Goal: Task Accomplishment & Management: Manage account settings

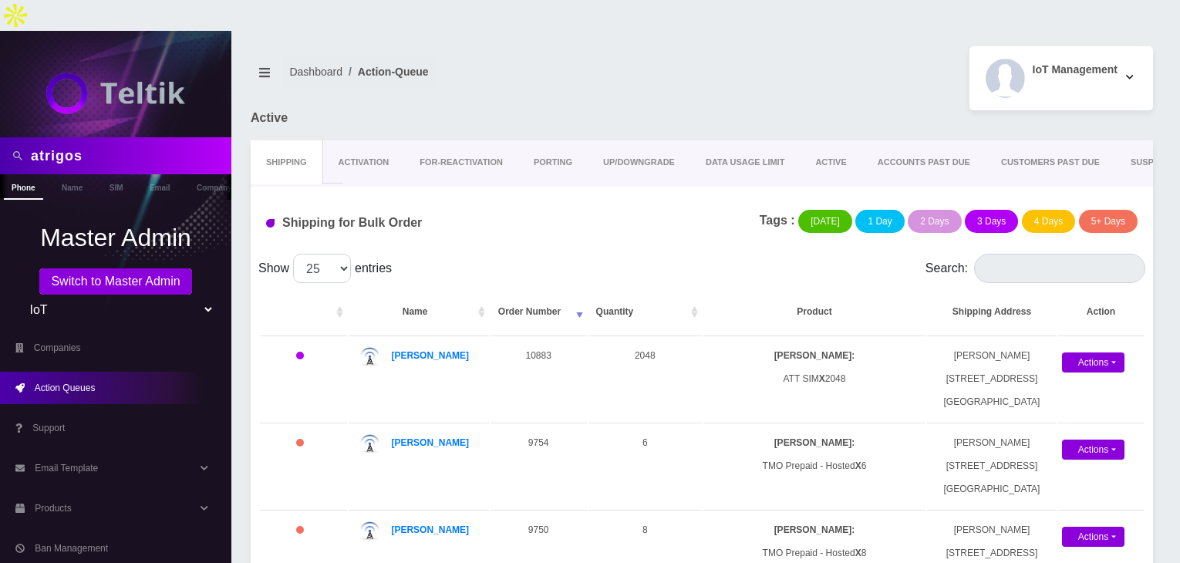
click at [0, 137] on div "atrigos" at bounding box center [115, 155] width 231 height 37
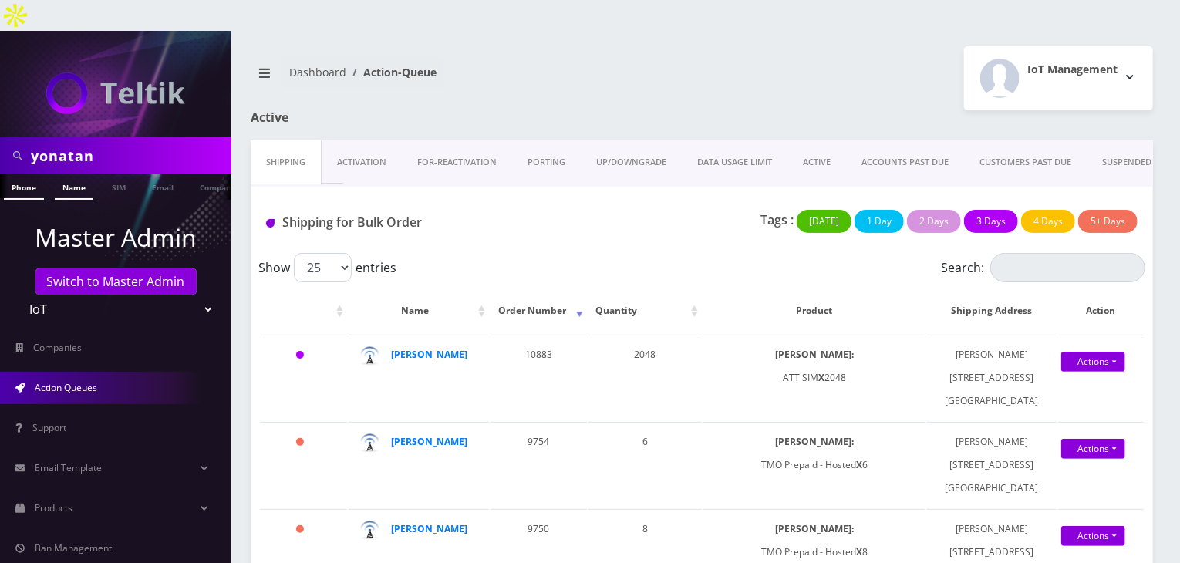
type input "yonatan"
click at [77, 174] on link "Name" at bounding box center [74, 186] width 39 height 25
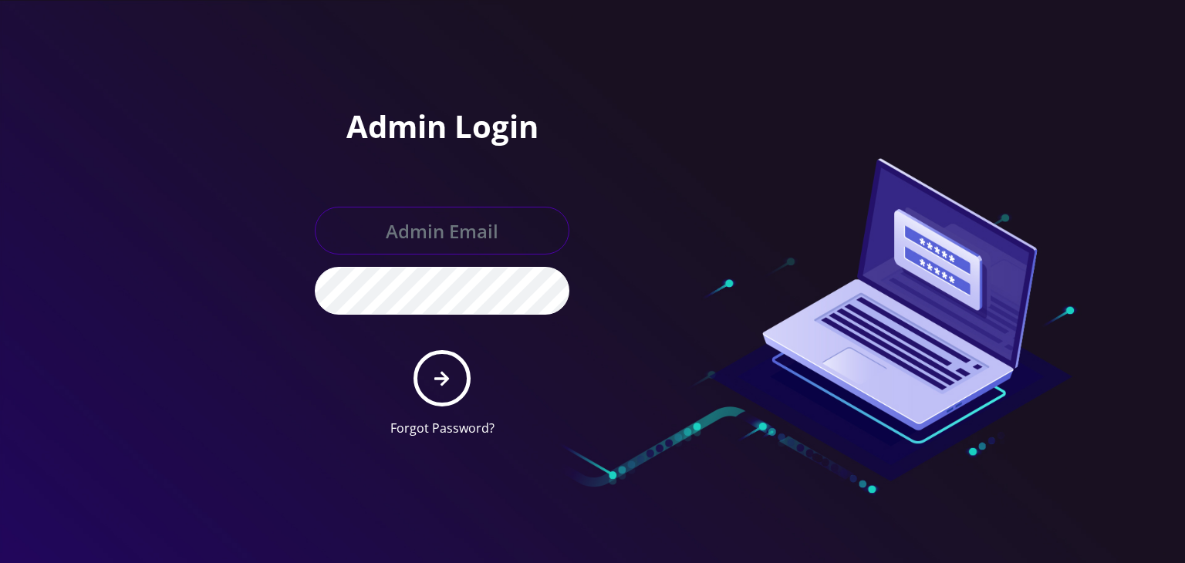
type input "[PERSON_NAME][EMAIL_ADDRESS][DOMAIN_NAME]"
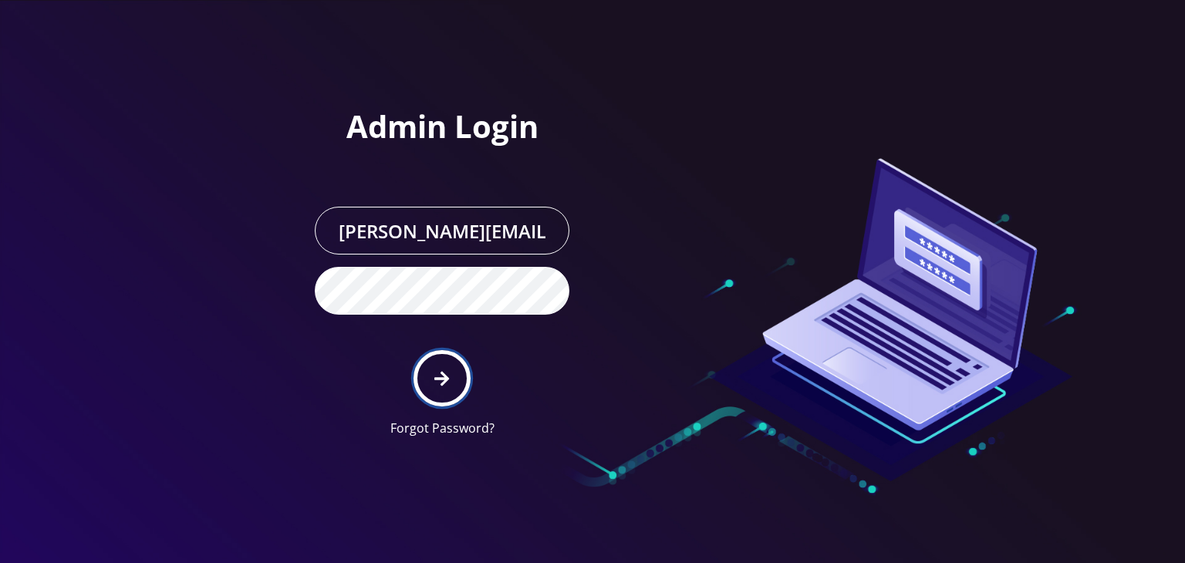
click at [432, 350] on button "submit" at bounding box center [441, 378] width 56 height 56
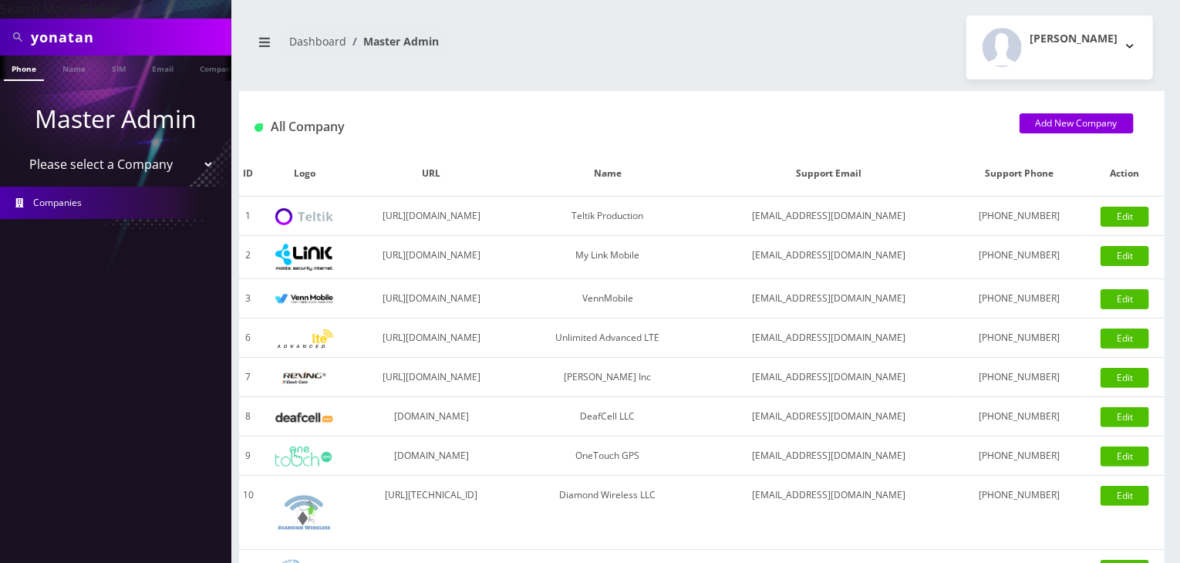
click at [142, 164] on select "Please select a Company Teltik Production My Link Mobile VennMobile Unlimited A…" at bounding box center [116, 164] width 197 height 29
select select "13"
click at [18, 150] on select "Please select a Company Teltik Production My Link Mobile VennMobile Unlimited A…" at bounding box center [116, 164] width 197 height 29
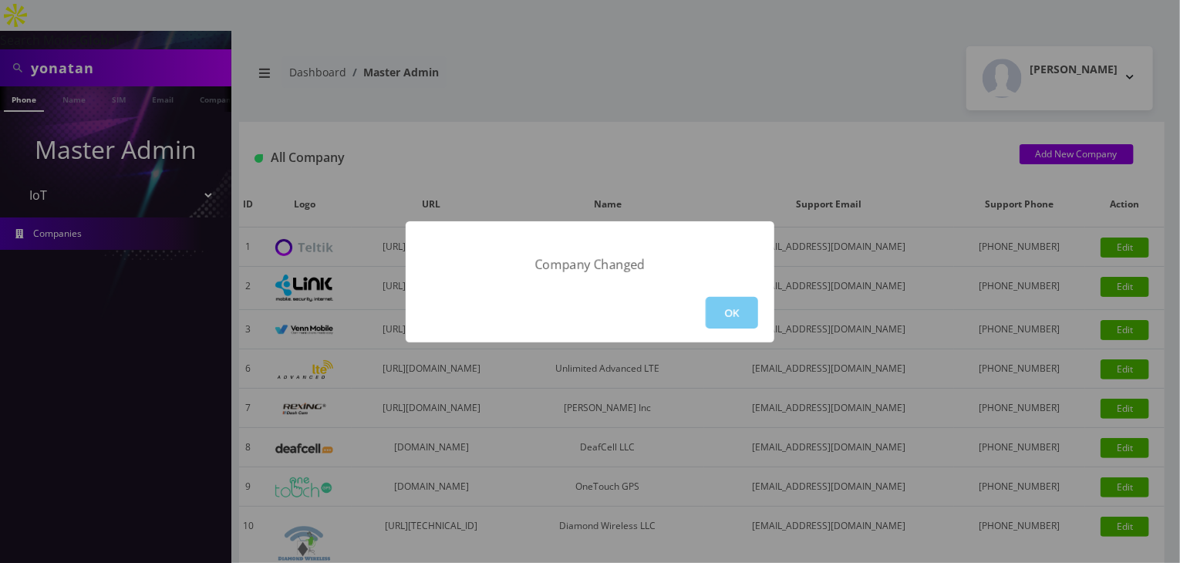
click at [709, 315] on button "OK" at bounding box center [732, 313] width 52 height 32
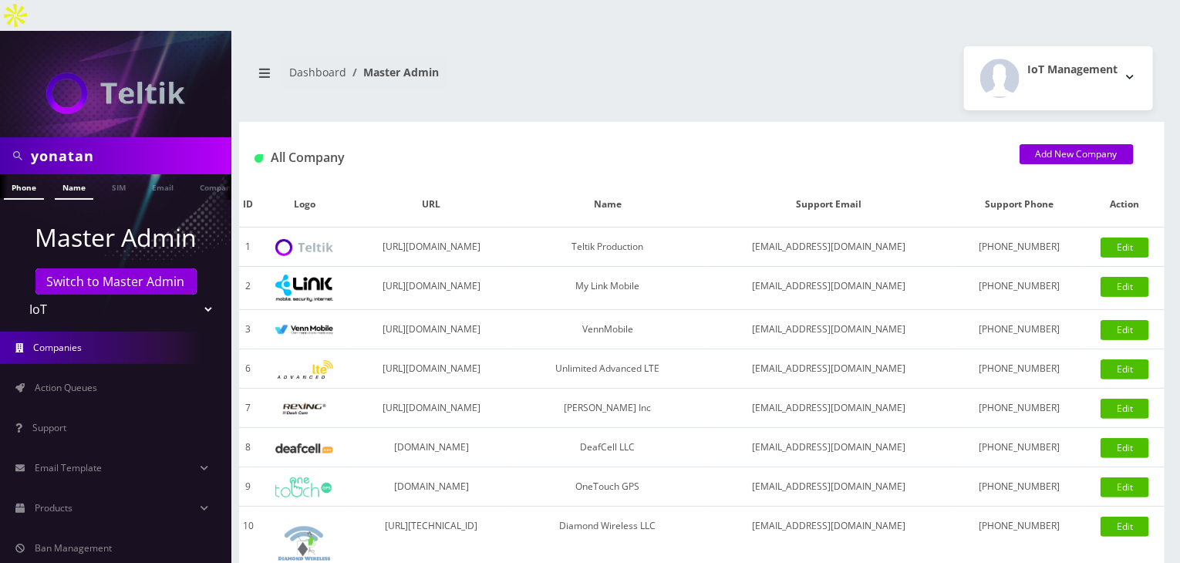
click at [67, 174] on link "Name" at bounding box center [74, 186] width 39 height 25
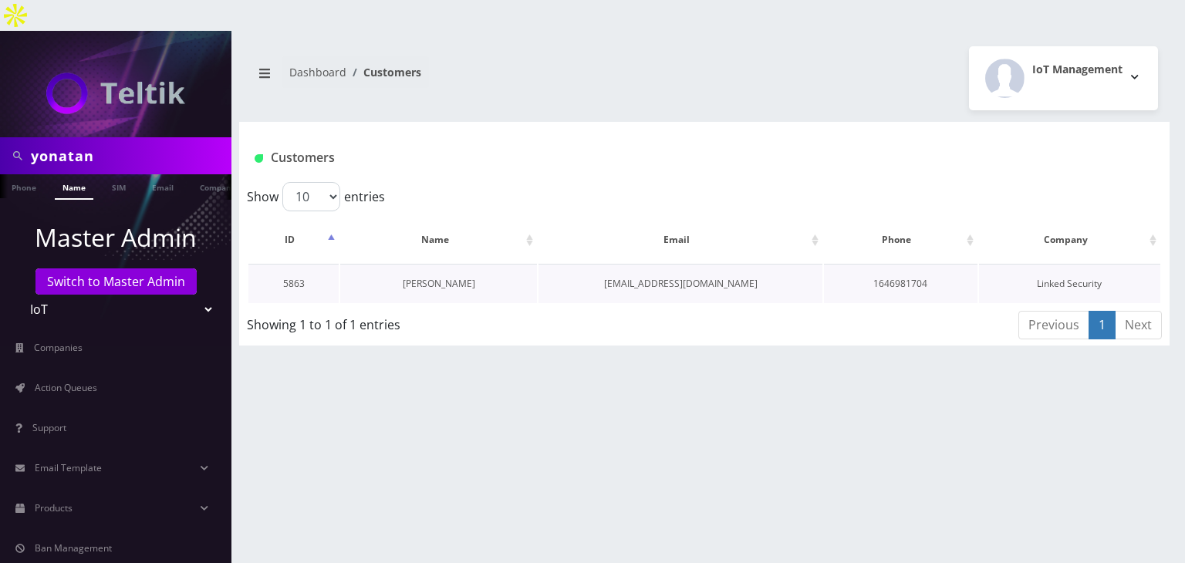
click at [403, 277] on link "[PERSON_NAME]" at bounding box center [439, 283] width 72 height 13
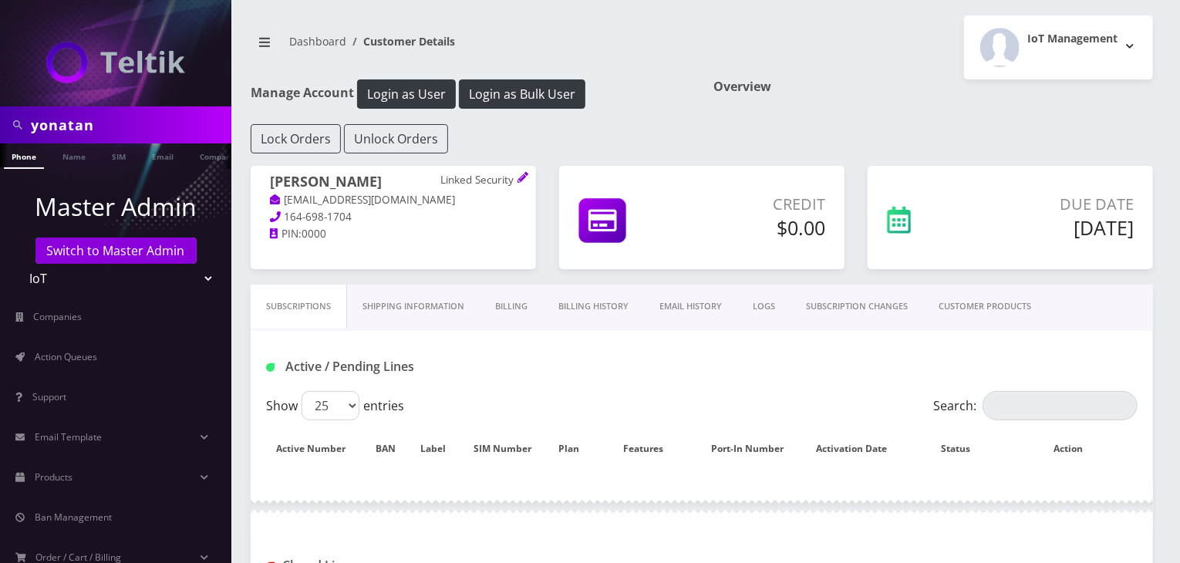
click at [983, 305] on link "CUSTOMER PRODUCTS" at bounding box center [984, 307] width 123 height 44
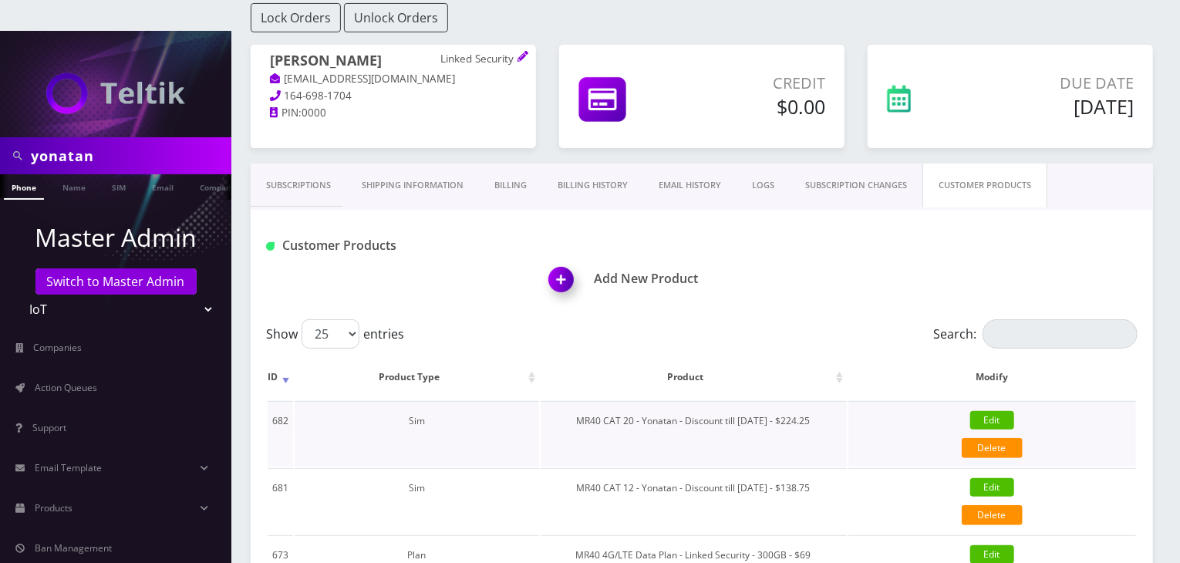
scroll to position [308, 0]
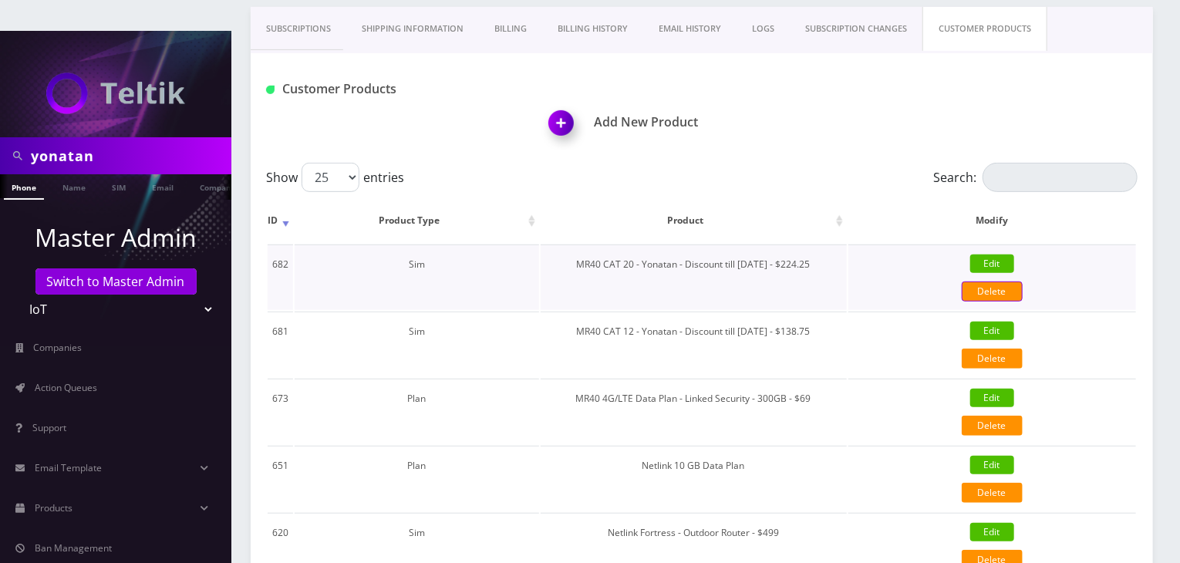
click at [991, 281] on link "Delete" at bounding box center [992, 291] width 61 height 20
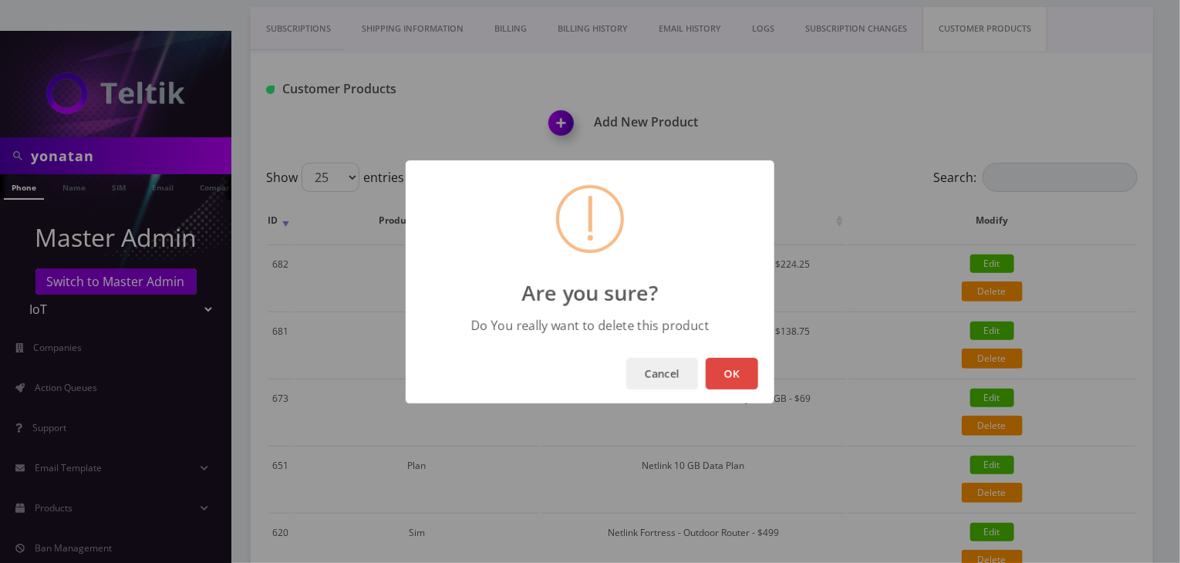
click at [725, 374] on button "OK" at bounding box center [732, 374] width 52 height 32
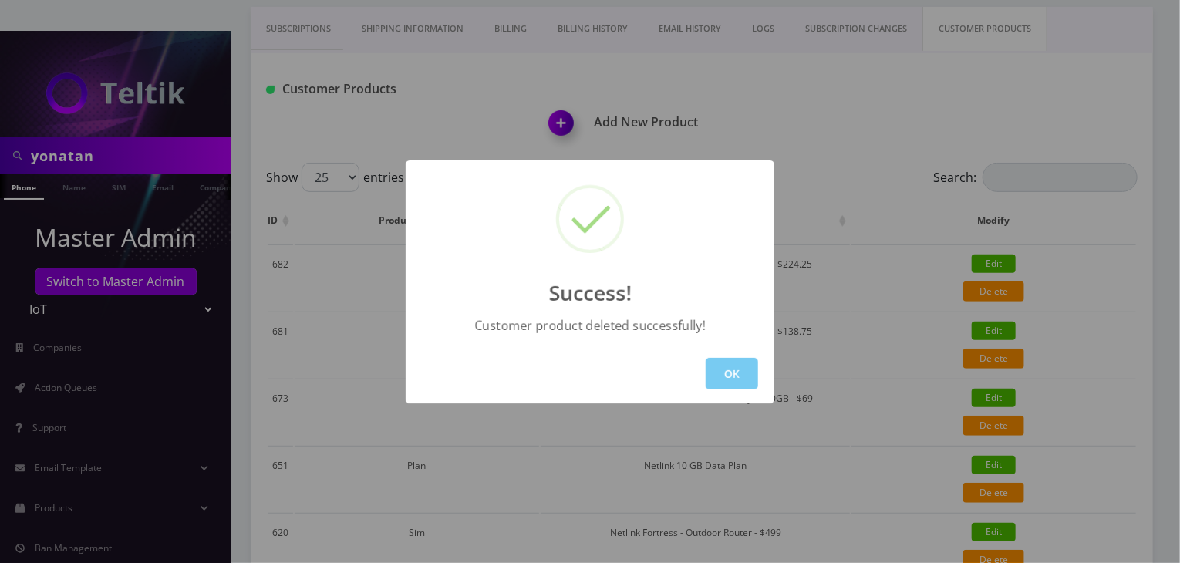
click at [729, 366] on button "OK" at bounding box center [732, 374] width 52 height 32
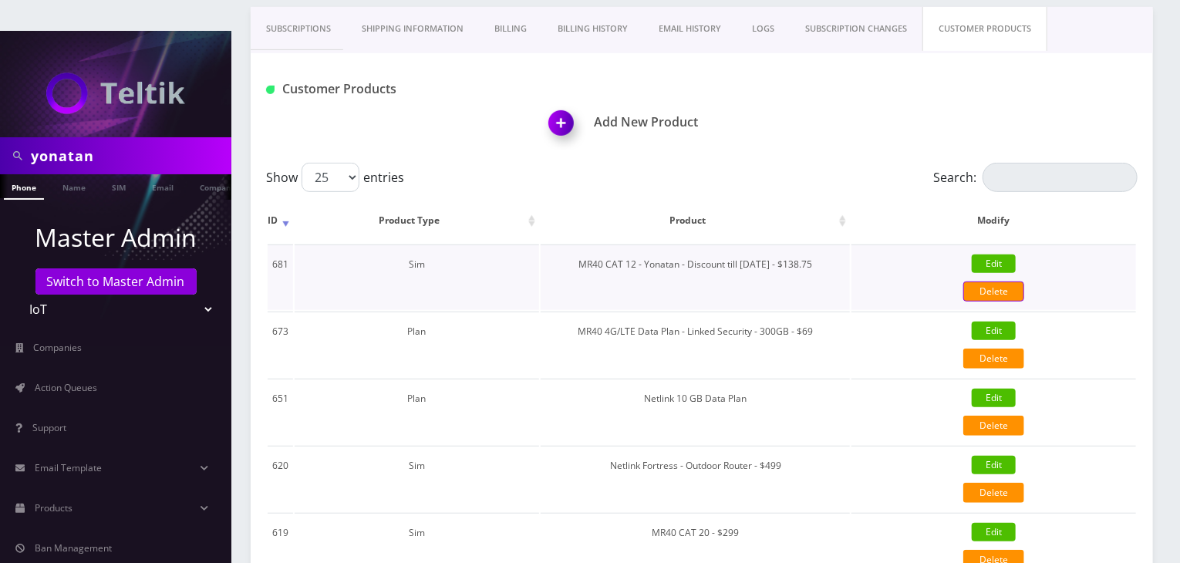
click at [993, 281] on link "Delete" at bounding box center [993, 291] width 61 height 20
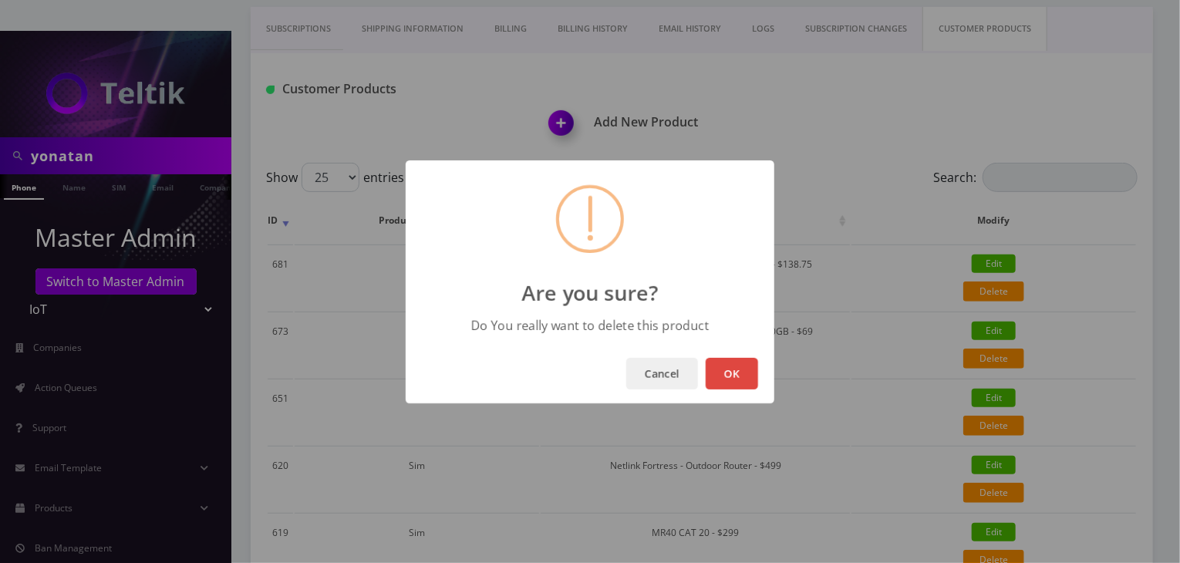
click at [736, 369] on button "OK" at bounding box center [732, 374] width 52 height 32
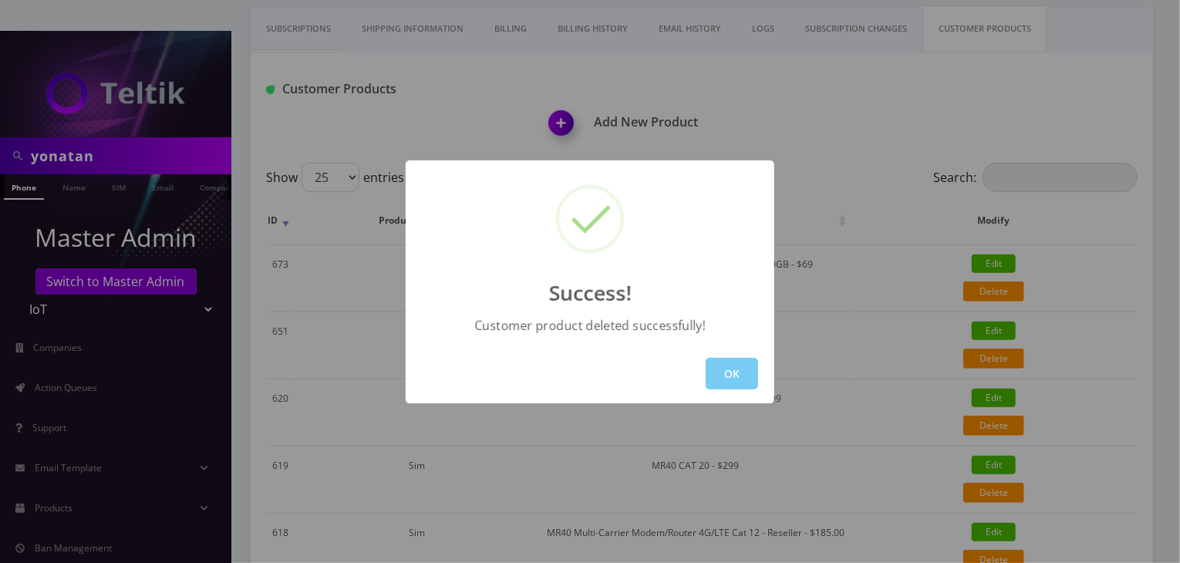
click at [741, 370] on button "OK" at bounding box center [732, 374] width 52 height 32
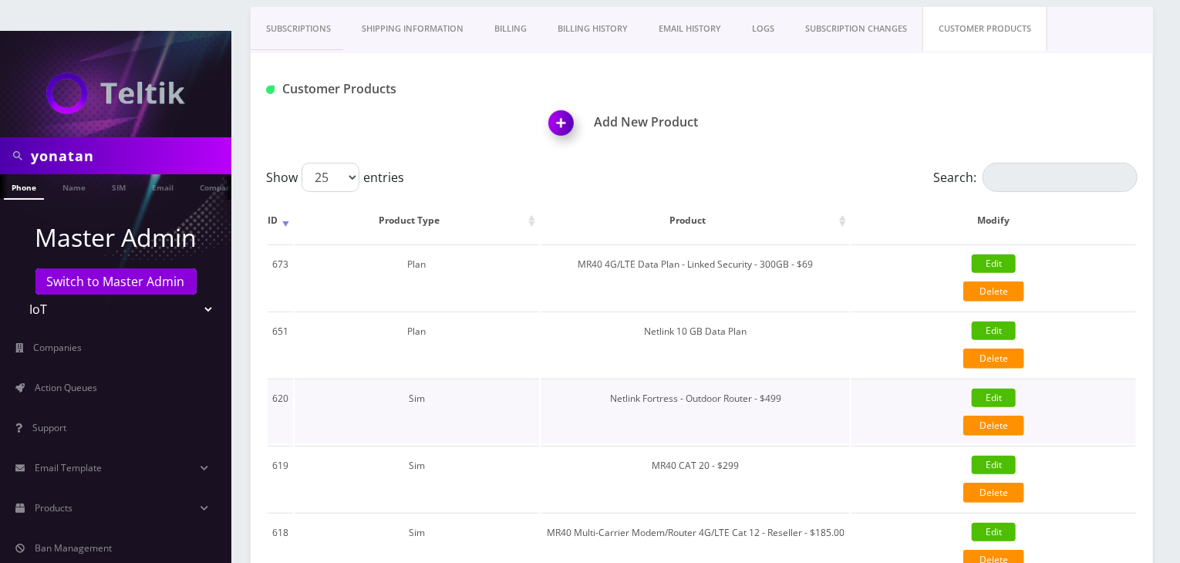
scroll to position [555, 0]
